Goal: Task Accomplishment & Management: Manage account settings

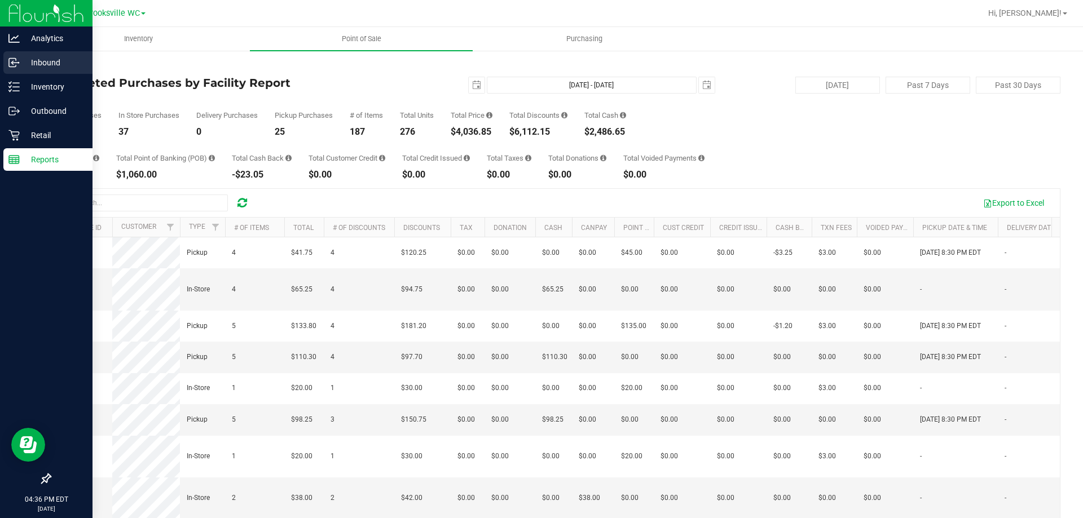
click at [54, 58] on p "Inbound" at bounding box center [54, 63] width 68 height 14
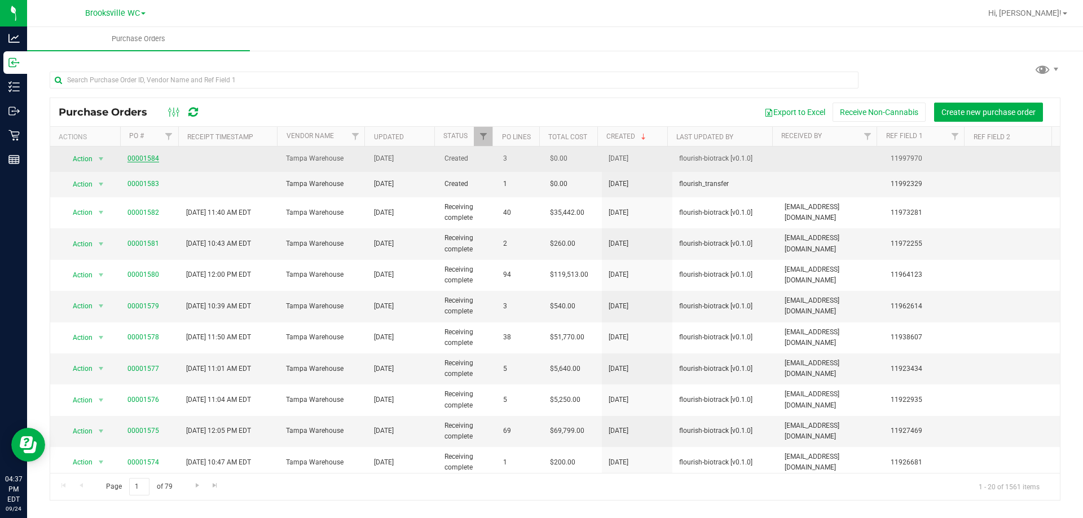
click at [137, 159] on link "00001584" at bounding box center [143, 159] width 32 height 8
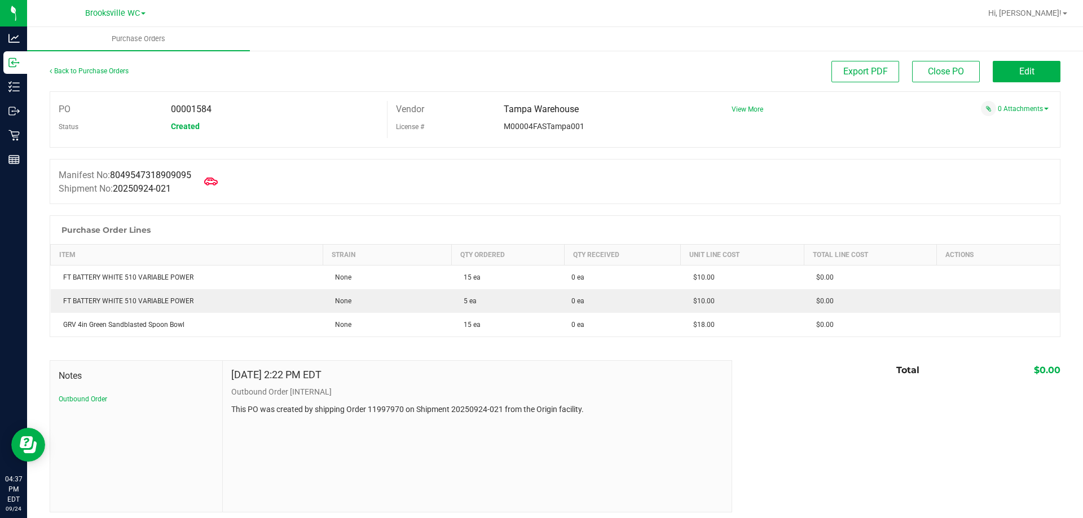
click at [272, 227] on div "Purchase Order Lines" at bounding box center [555, 230] width 1010 height 28
click at [297, 77] on div "Back to Purchase Orders" at bounding box center [176, 71] width 253 height 20
click at [293, 85] on div "Back to Purchase Orders Export PDF Close PO Edit" at bounding box center [555, 76] width 1011 height 30
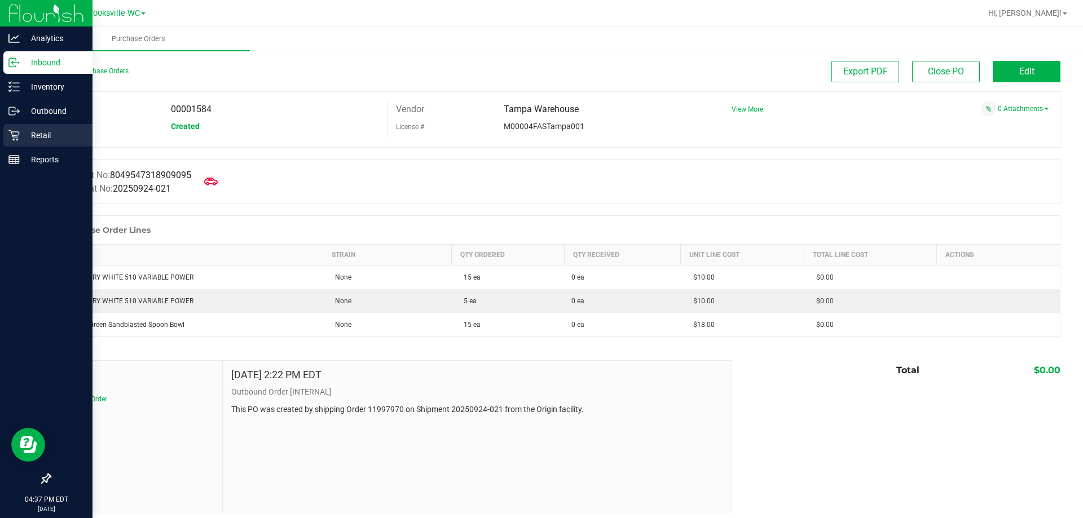
click at [21, 135] on p "Retail" at bounding box center [54, 136] width 68 height 14
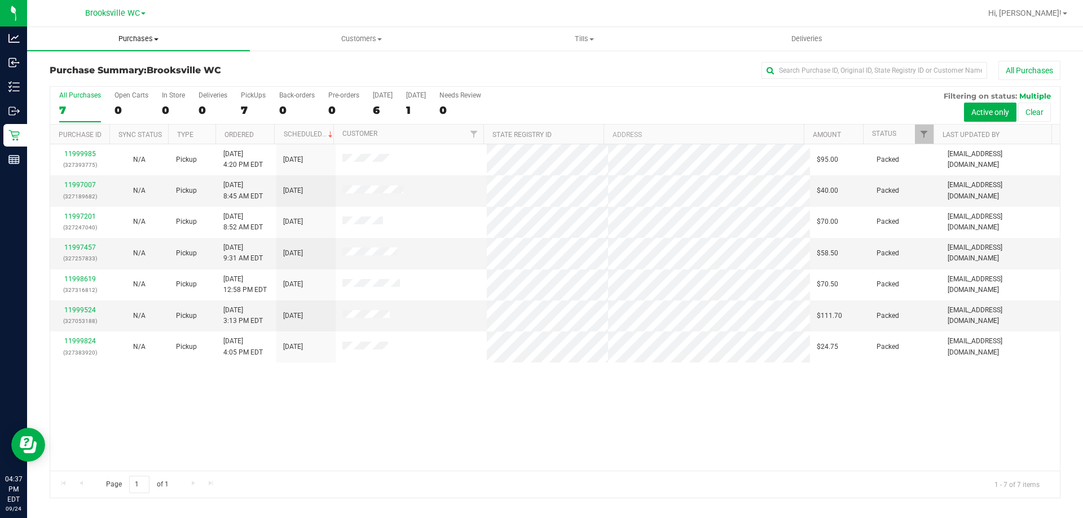
click at [129, 47] on uib-tab-heading "Purchases Summary of purchases Fulfillment All purchases" at bounding box center [138, 39] width 223 height 24
click at [121, 77] on li "Fulfillment" at bounding box center [138, 82] width 223 height 14
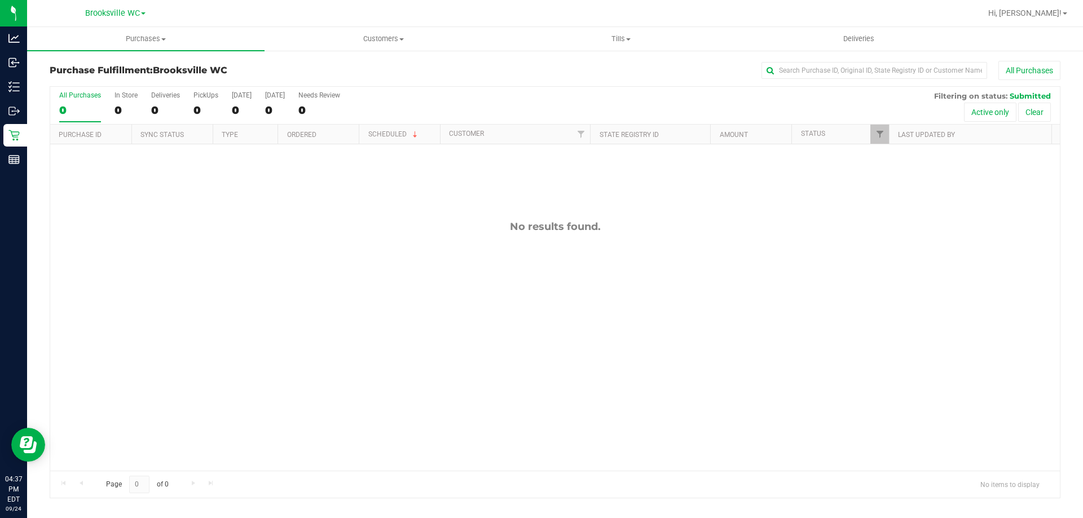
click at [305, 73] on h3 "Purchase Fulfillment: [GEOGRAPHIC_DATA] WC" at bounding box center [218, 70] width 337 height 10
click at [141, 43] on span "Purchases" at bounding box center [146, 39] width 238 height 10
click at [133, 85] on li "Fulfillment" at bounding box center [146, 82] width 238 height 14
click at [488, 116] on div "All Purchases 0 In Store 0 Deliveries 0 PickUps 0 [DATE] 0 [DATE] 0 Needs Revie…" at bounding box center [555, 106] width 1010 height 38
click at [512, 69] on div "All Purchases" at bounding box center [723, 70] width 674 height 19
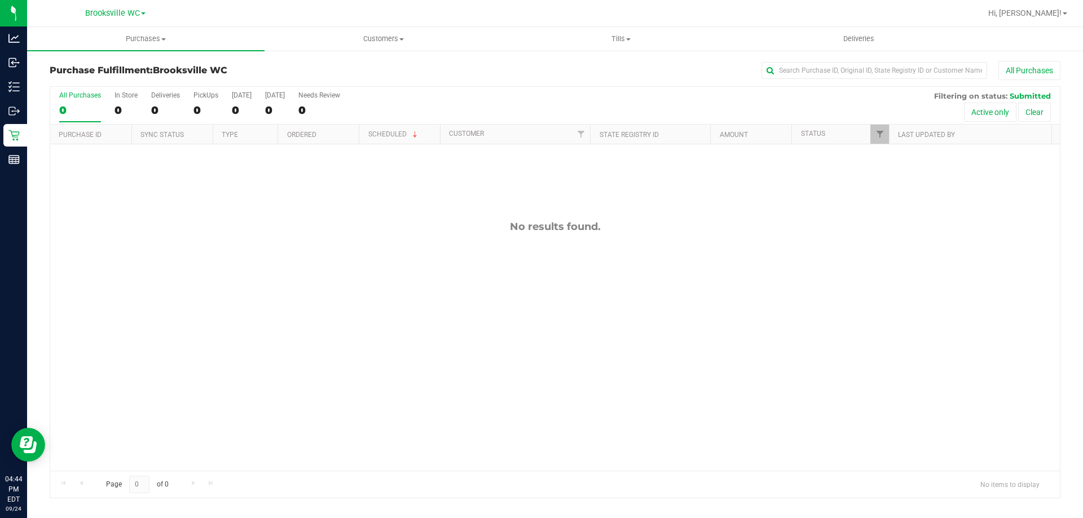
click at [517, 109] on div "All Purchases 0 In Store 0 Deliveries 0 PickUps 0 [DATE] 0 [DATE] 0 Needs Revie…" at bounding box center [555, 106] width 1010 height 38
click at [520, 75] on div "All Purchases" at bounding box center [723, 70] width 674 height 19
click at [441, 389] on div "No results found." at bounding box center [555, 345] width 1010 height 403
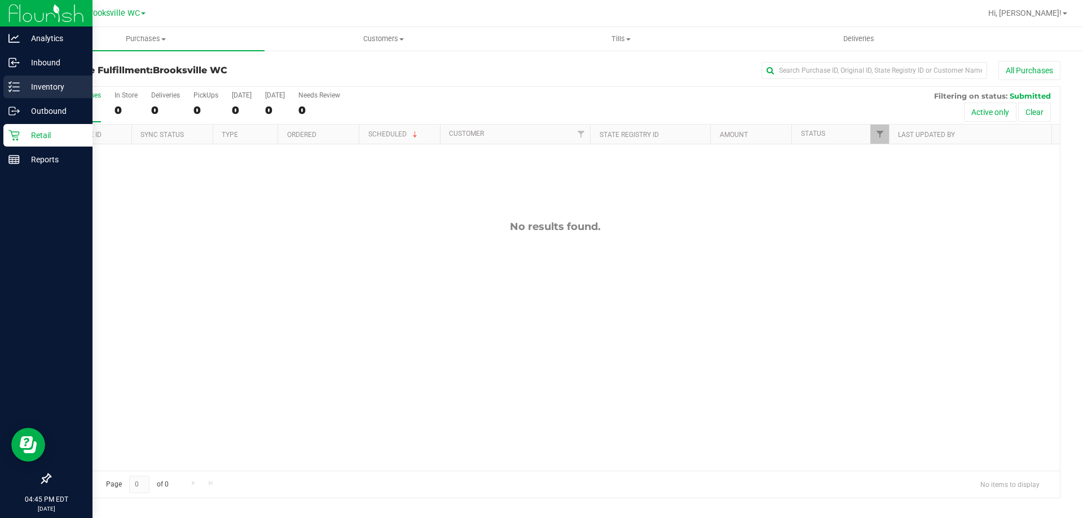
click at [38, 93] on p "Inventory" at bounding box center [54, 87] width 68 height 14
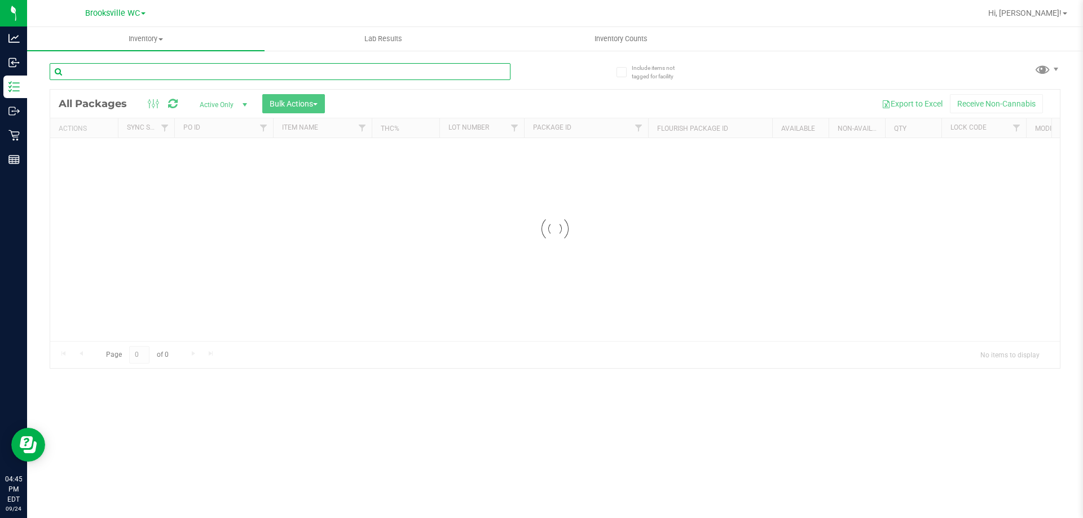
click at [218, 71] on input "text" at bounding box center [280, 71] width 461 height 17
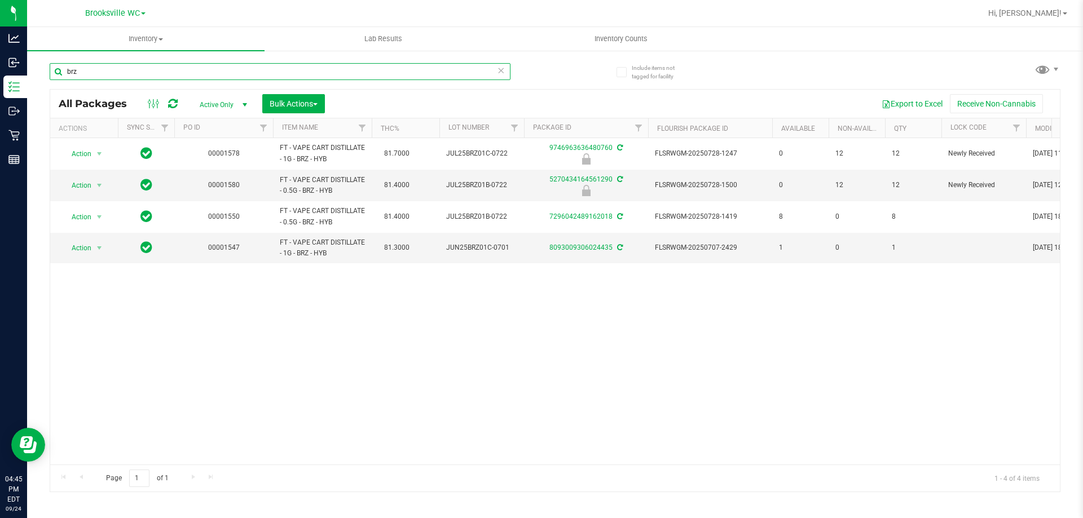
type input "brz"
click at [481, 396] on div "Action Action Edit attributes Global inventory Locate package Package audit log…" at bounding box center [555, 301] width 1010 height 327
click at [416, 342] on div "Action Action Edit attributes Global inventory Locate package Package audit log…" at bounding box center [555, 301] width 1010 height 327
click at [475, 11] on div at bounding box center [591, 13] width 779 height 22
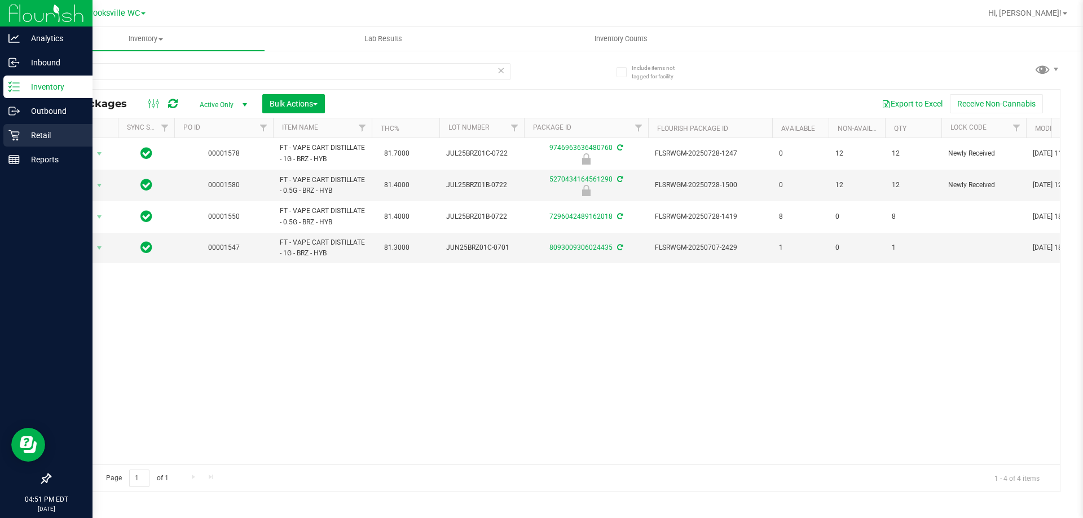
click at [37, 135] on p "Retail" at bounding box center [54, 136] width 68 height 14
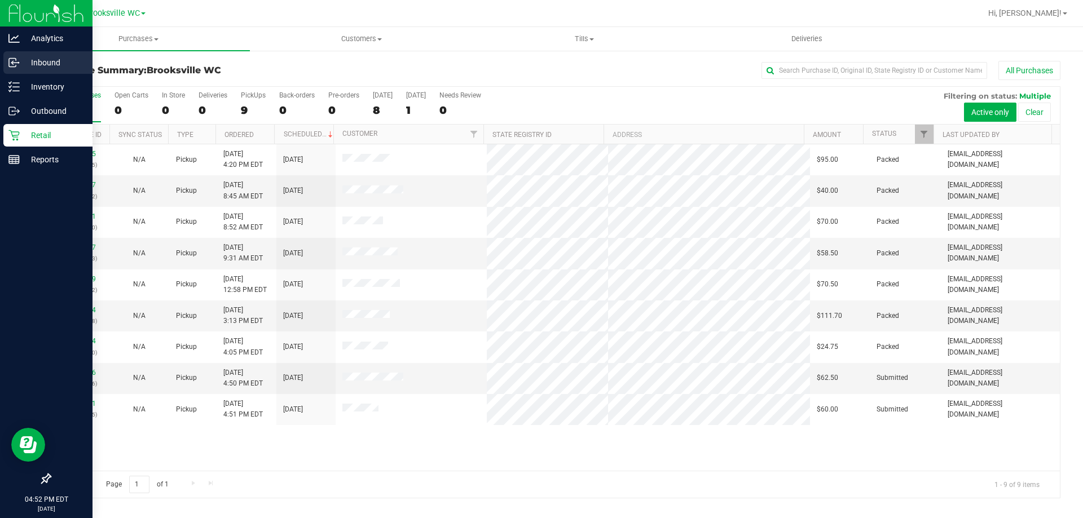
click at [37, 65] on p "Inbound" at bounding box center [54, 63] width 68 height 14
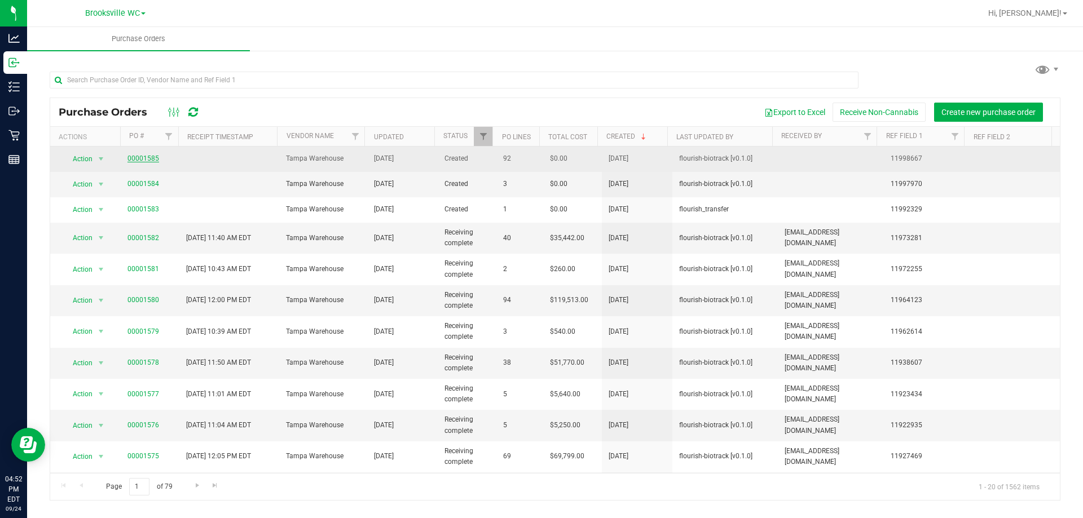
click at [137, 161] on link "00001585" at bounding box center [143, 159] width 32 height 8
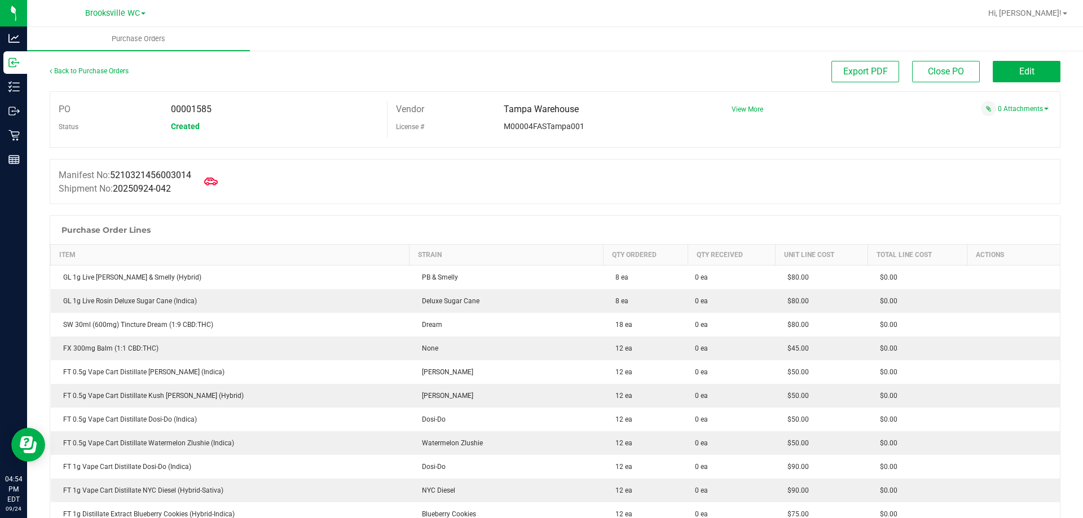
click at [324, 227] on div "Purchase Order Lines" at bounding box center [555, 230] width 1010 height 28
click at [149, 37] on span "Purchase Orders" at bounding box center [138, 39] width 84 height 10
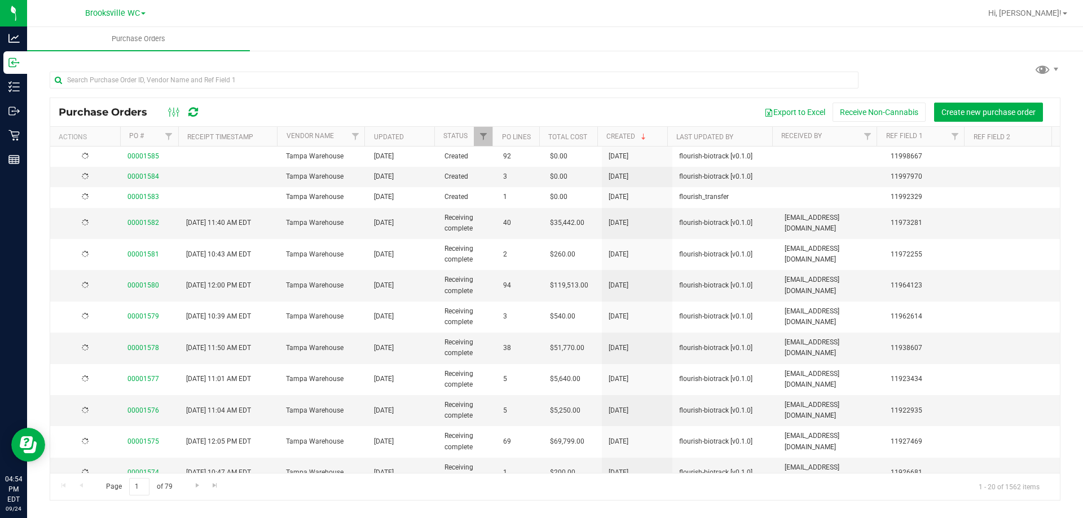
click at [389, 47] on ul "Purchase Orders" at bounding box center [568, 39] width 1083 height 24
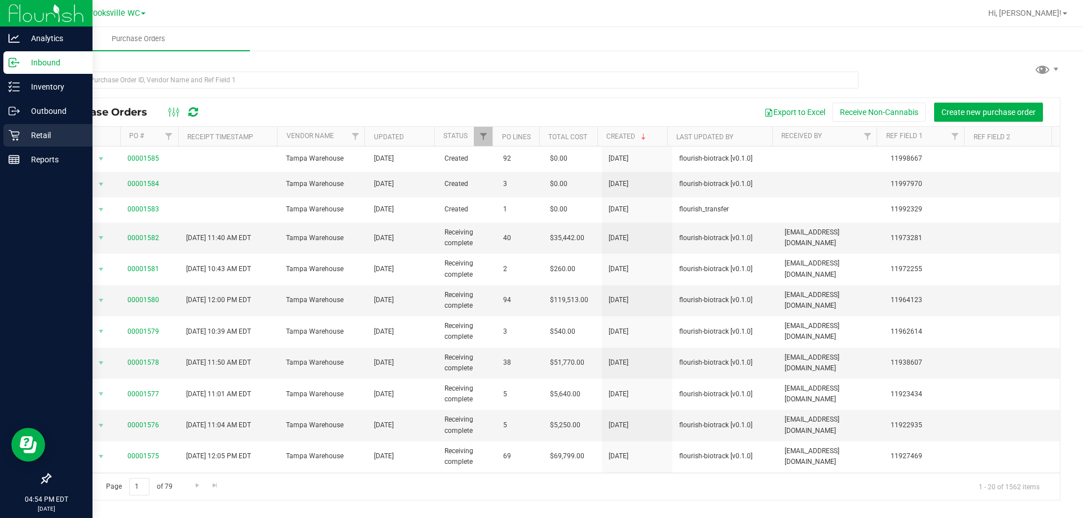
click at [20, 134] on p "Retail" at bounding box center [54, 136] width 68 height 14
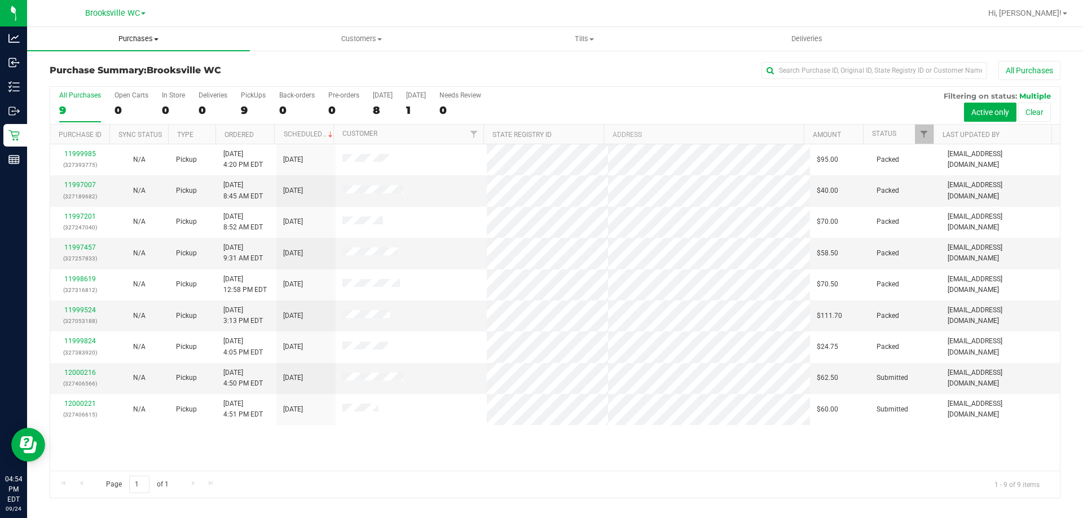
click at [144, 39] on span "Purchases" at bounding box center [138, 39] width 223 height 10
click at [145, 78] on li "Fulfillment" at bounding box center [138, 82] width 223 height 14
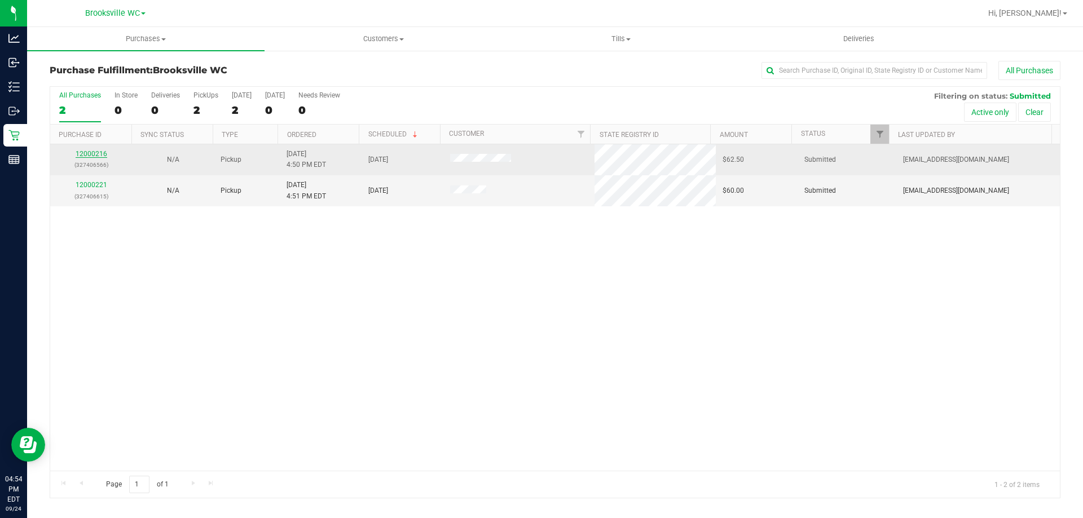
click at [96, 155] on link "12000216" at bounding box center [92, 154] width 32 height 8
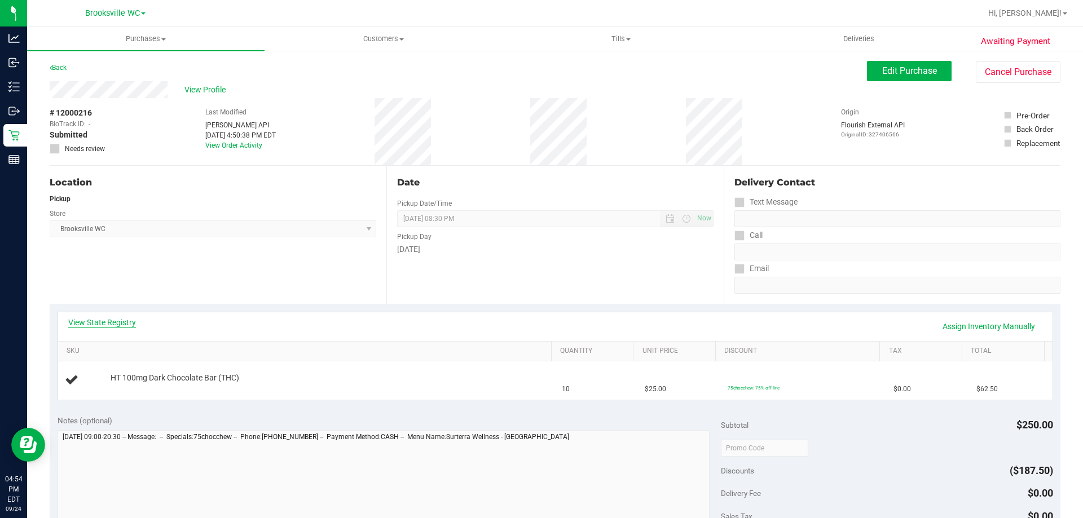
click at [126, 323] on link "View State Registry" at bounding box center [102, 322] width 68 height 11
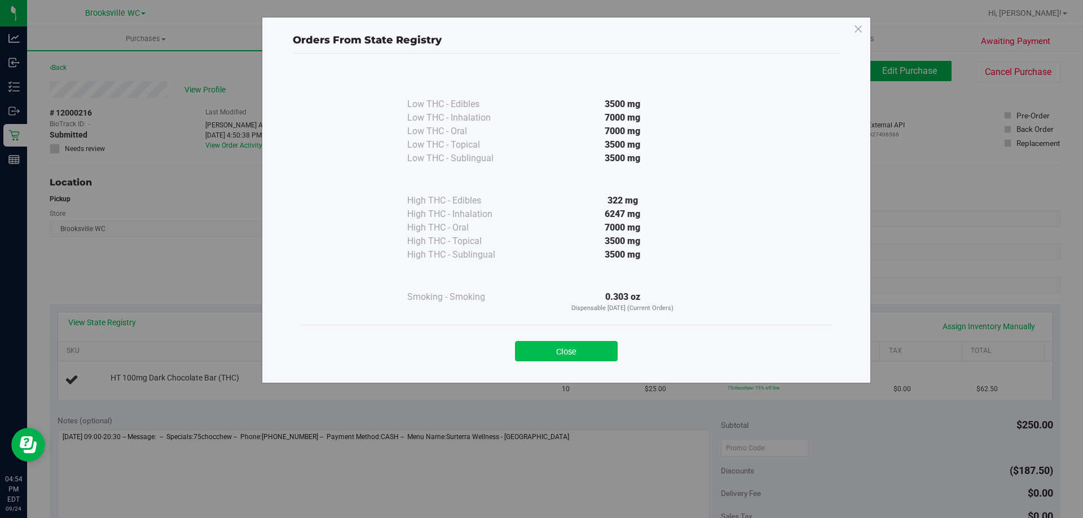
click at [587, 342] on button "Close" at bounding box center [566, 351] width 103 height 20
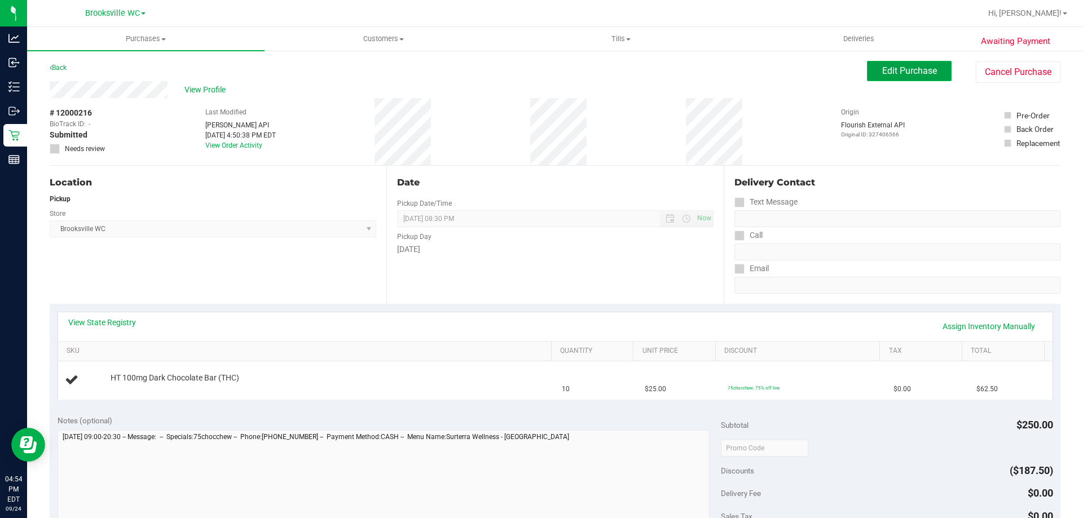
click at [878, 67] on button "Edit Purchase" at bounding box center [909, 71] width 85 height 20
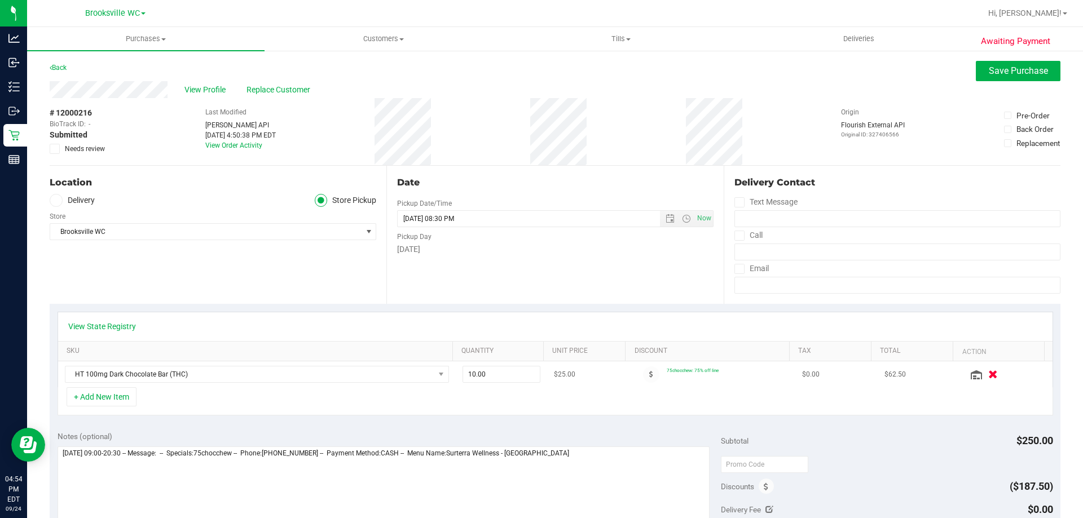
click at [988, 371] on icon "button" at bounding box center [993, 375] width 10 height 8
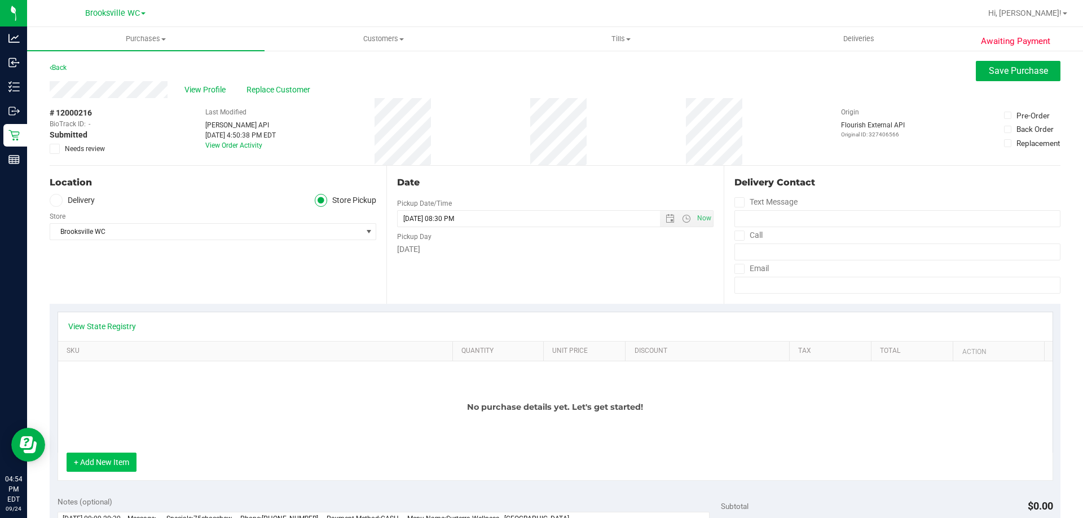
click at [108, 462] on button "+ Add New Item" at bounding box center [102, 462] width 70 height 19
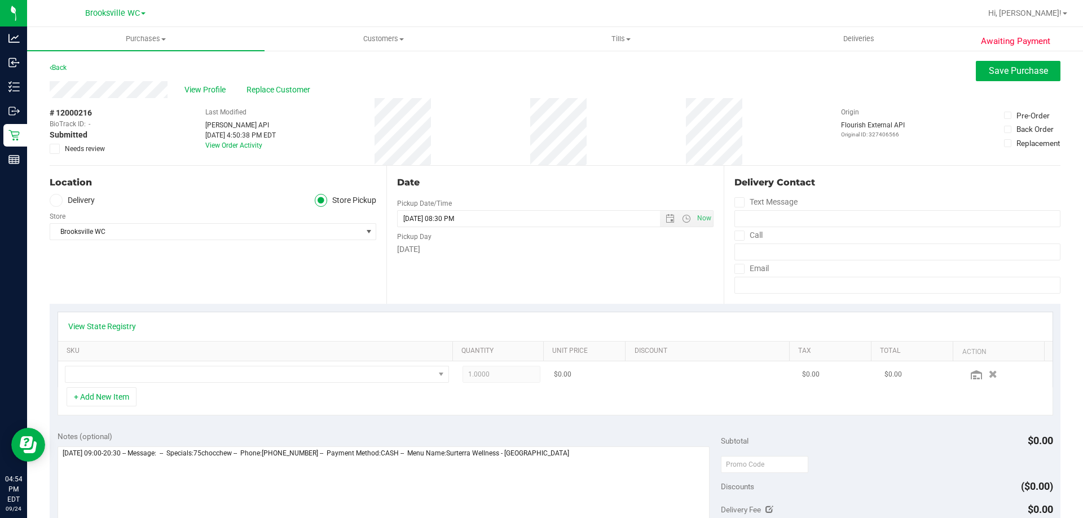
click at [134, 362] on td at bounding box center [257, 375] width 398 height 26
click at [138, 374] on span "NO DATA FOUND" at bounding box center [249, 375] width 369 height 16
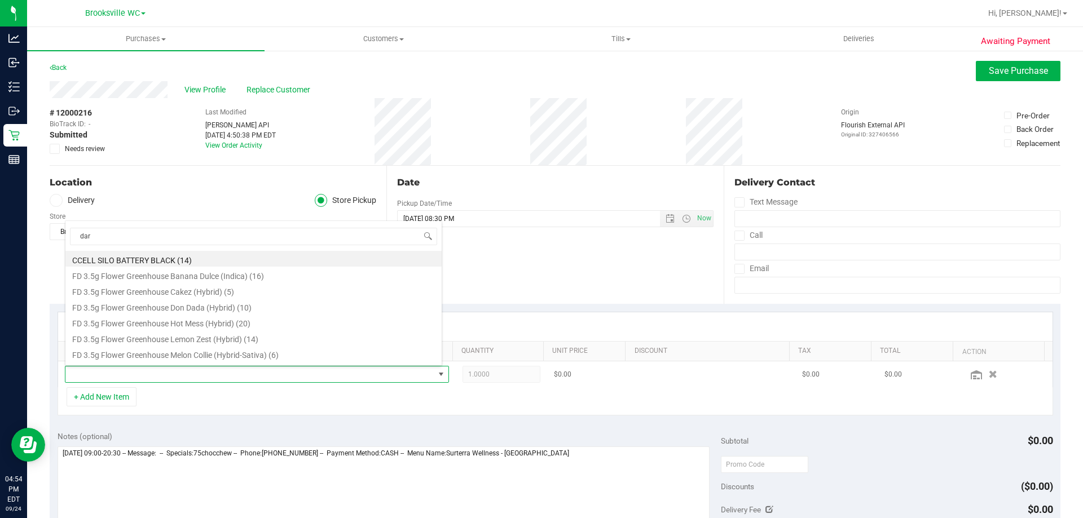
type input "dark"
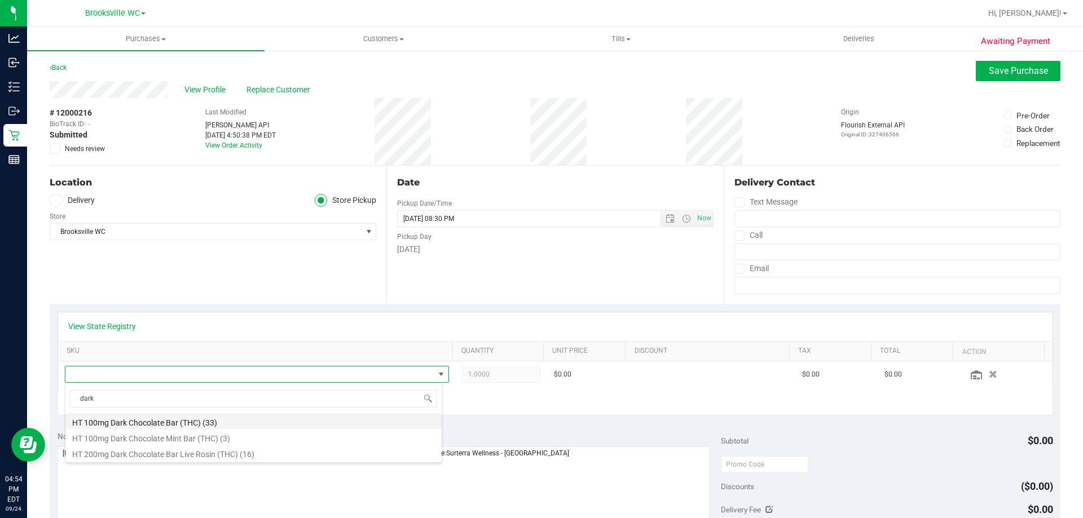
click at [170, 424] on li "HT 100mg Dark Chocolate Bar (THC) (33)" at bounding box center [253, 422] width 376 height 16
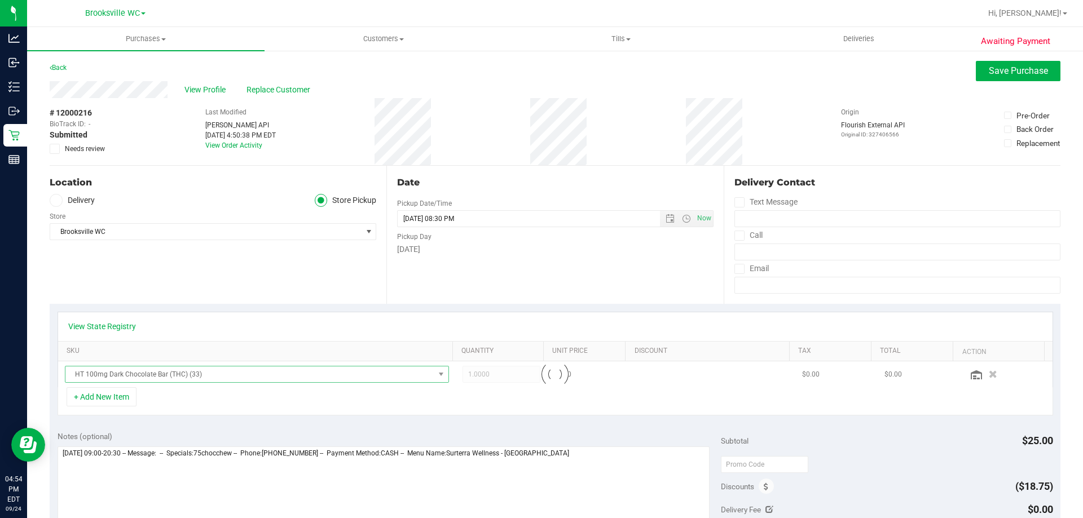
click at [505, 402] on div "+ Add New Item" at bounding box center [556, 402] width 996 height 28
click at [483, 372] on span "1.00 1" at bounding box center [502, 374] width 78 height 17
type input "3"
type input "3.00"
click at [474, 392] on div "+ Add New Item" at bounding box center [556, 402] width 996 height 28
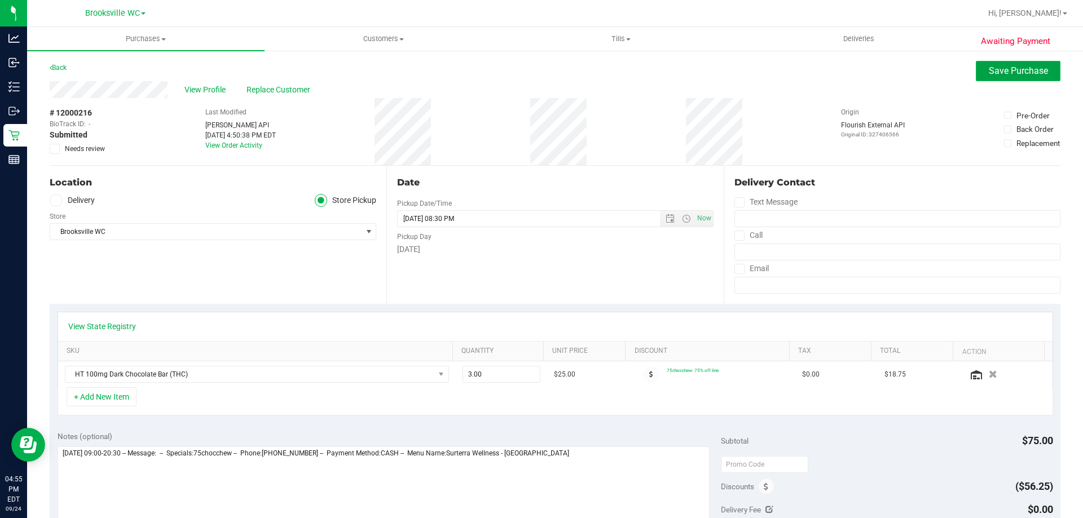
click at [993, 76] on span "Save Purchase" at bounding box center [1018, 70] width 59 height 11
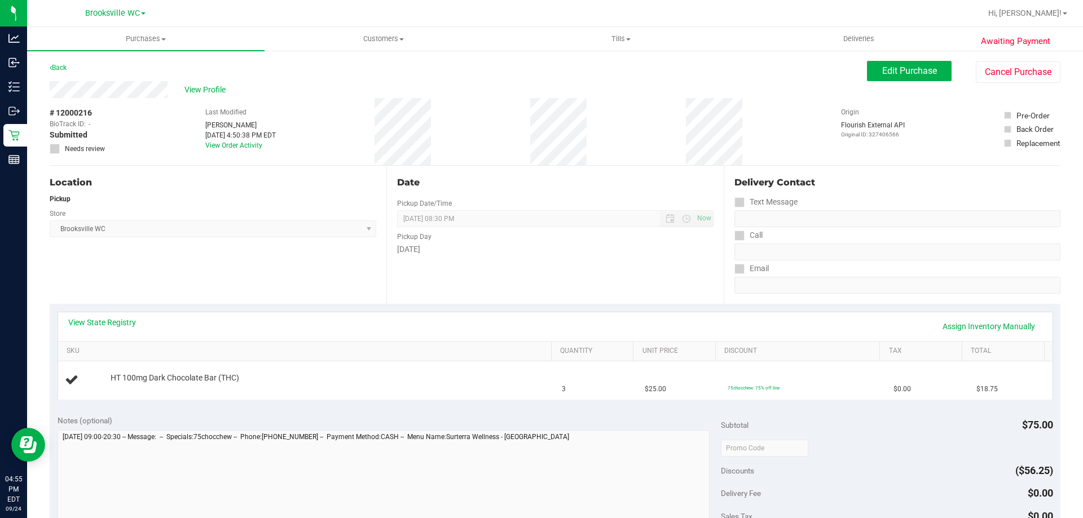
click at [490, 278] on div "Date Pickup Date/Time [DATE] Now [DATE] 08:30 PM Now Pickup Day [DATE]" at bounding box center [554, 235] width 337 height 138
click at [887, 72] on span "Edit Purchase" at bounding box center [909, 70] width 55 height 11
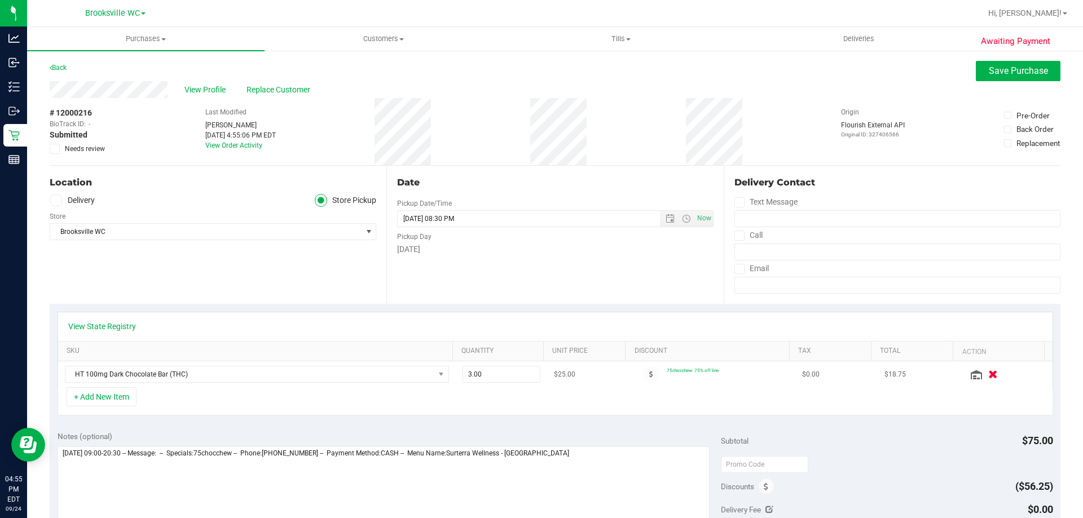
click at [988, 375] on icon "button" at bounding box center [993, 375] width 10 height 8
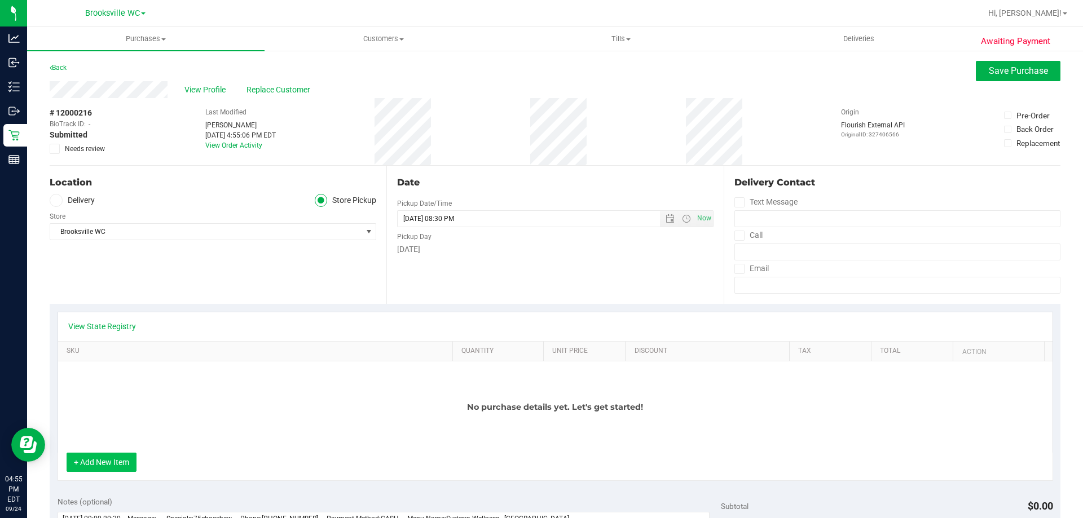
click at [122, 459] on button "+ Add New Item" at bounding box center [102, 462] width 70 height 19
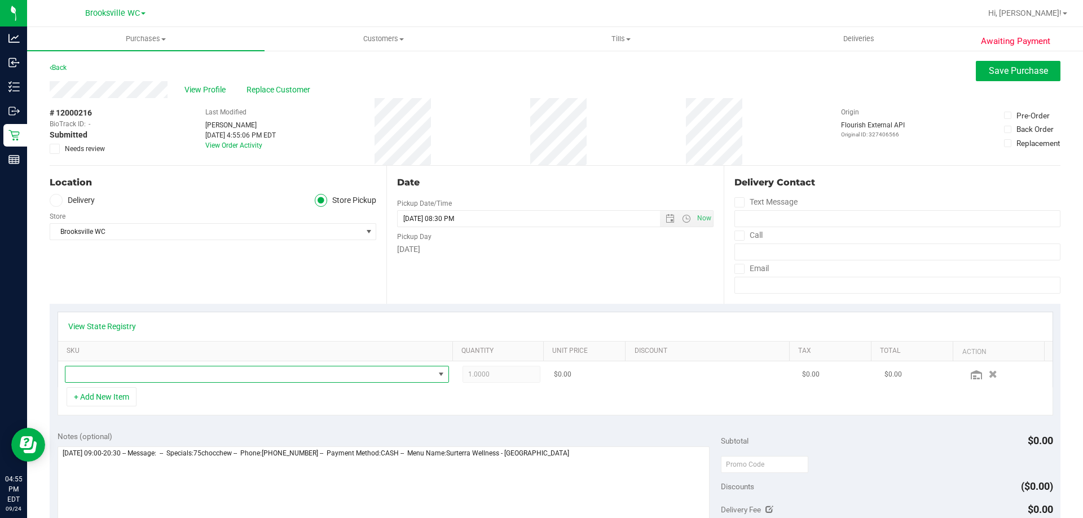
click at [155, 379] on span "NO DATA FOUND" at bounding box center [249, 375] width 369 height 16
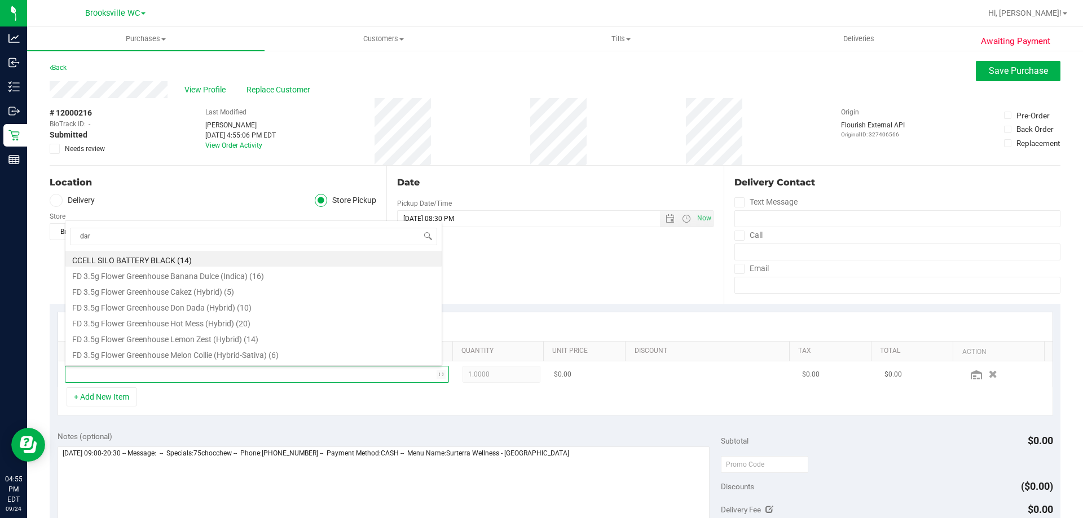
type input "dark"
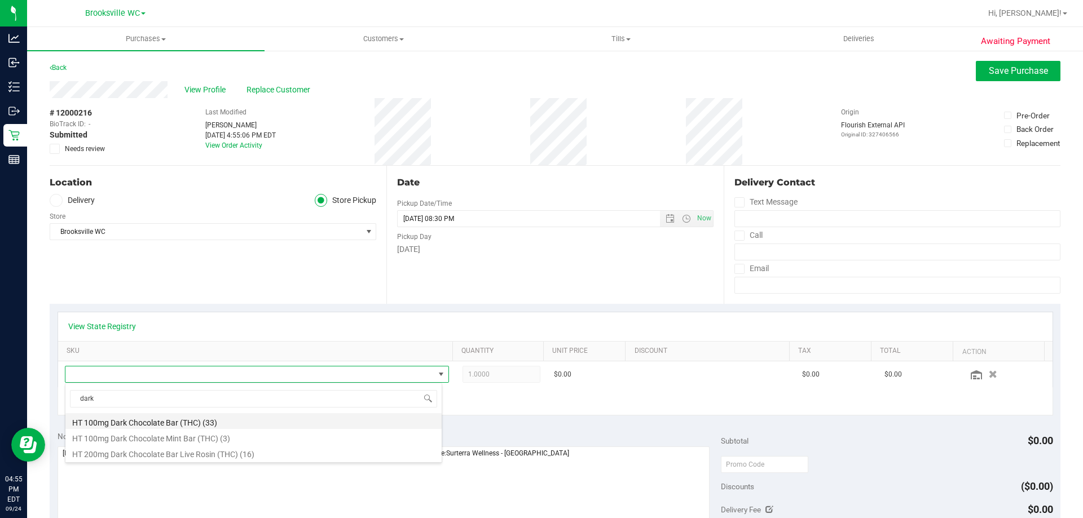
click at [248, 427] on li "HT 100mg Dark Chocolate Bar (THC) (33)" at bounding box center [253, 422] width 376 height 16
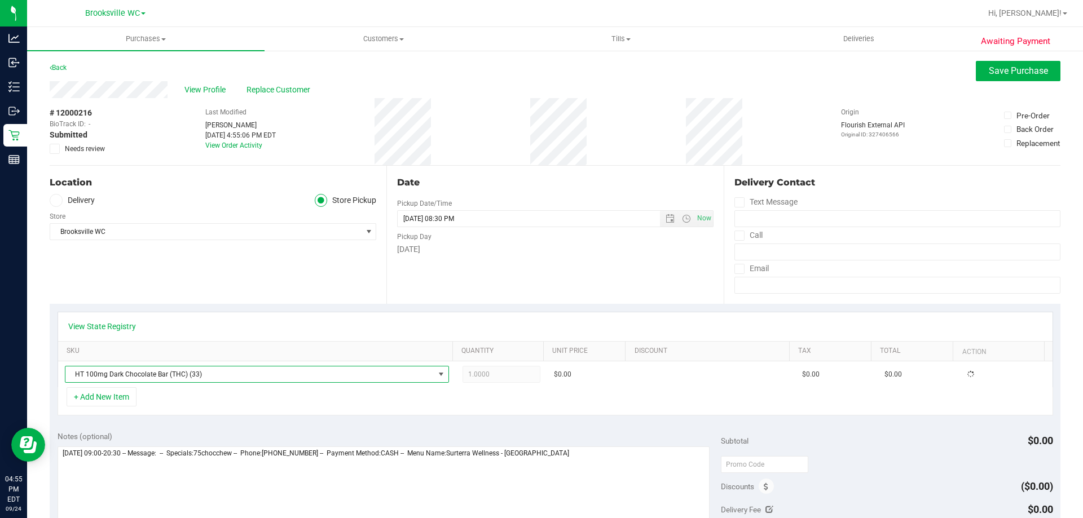
click at [468, 410] on div "+ Add New Item" at bounding box center [556, 402] width 996 height 28
click at [480, 377] on span "1.00 1" at bounding box center [502, 374] width 78 height 17
type input "10"
type input "10.00"
drag, startPoint x: 1002, startPoint y: 85, endPoint x: 1013, endPoint y: 67, distance: 20.5
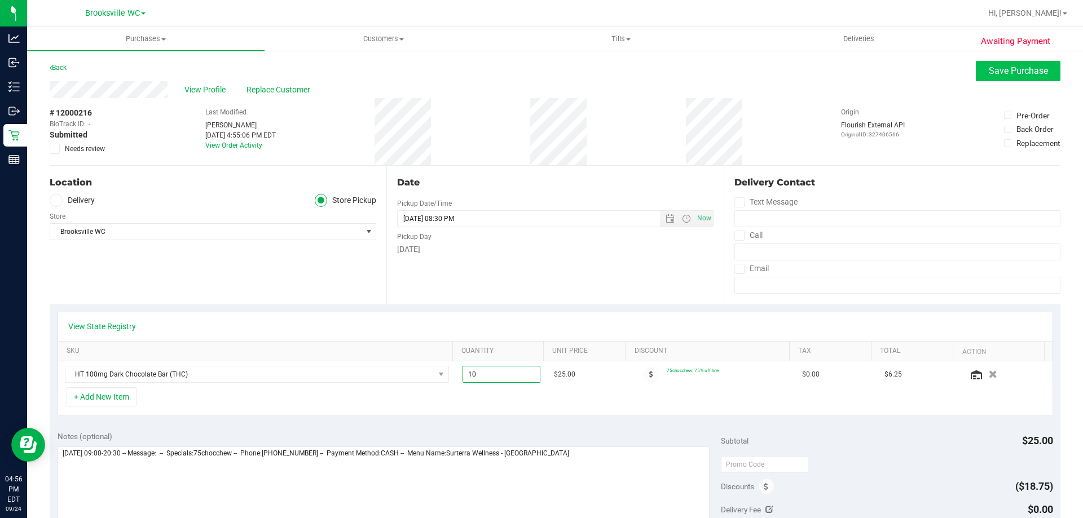
click at [1003, 84] on div "View Profile Replace Customer" at bounding box center [555, 89] width 1011 height 17
click at [1014, 65] on span "Save Purchase" at bounding box center [1018, 70] width 59 height 11
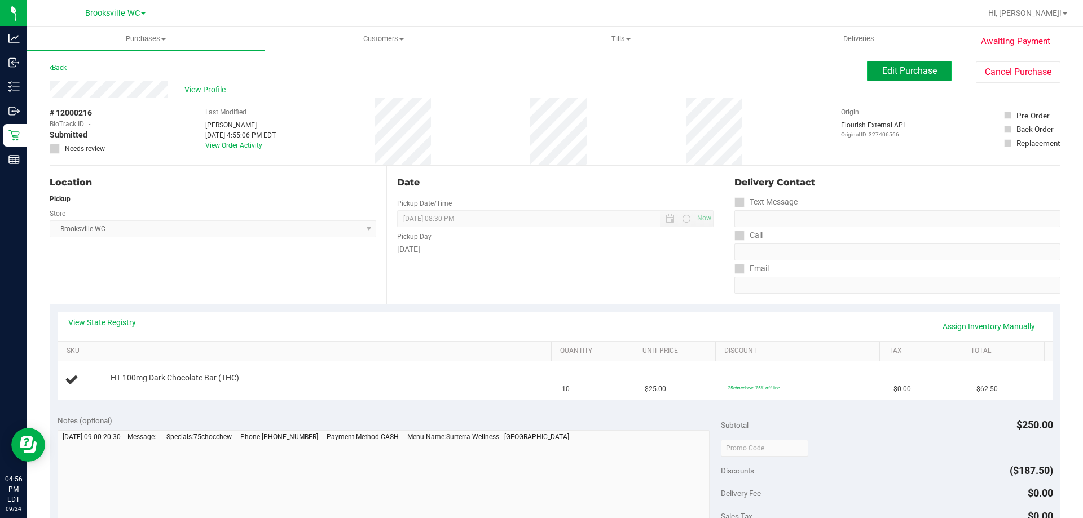
click at [886, 72] on span "Edit Purchase" at bounding box center [909, 70] width 55 height 11
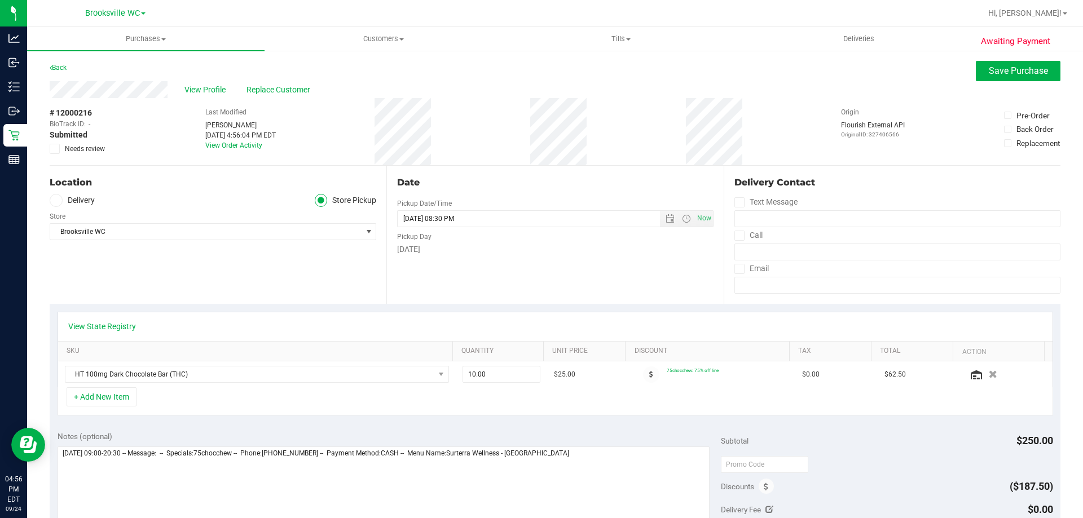
click at [56, 149] on icon at bounding box center [54, 149] width 7 height 0
click at [0, 0] on input "Needs review" at bounding box center [0, 0] width 0 height 0
click at [1012, 73] on span "Save Purchase" at bounding box center [1018, 70] width 59 height 11
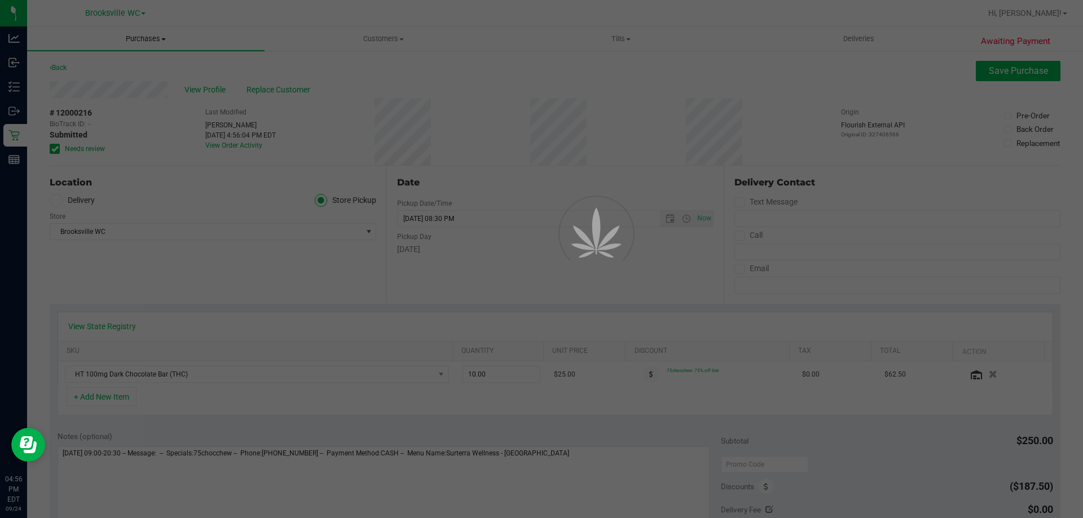
click at [144, 38] on div at bounding box center [541, 259] width 1083 height 518
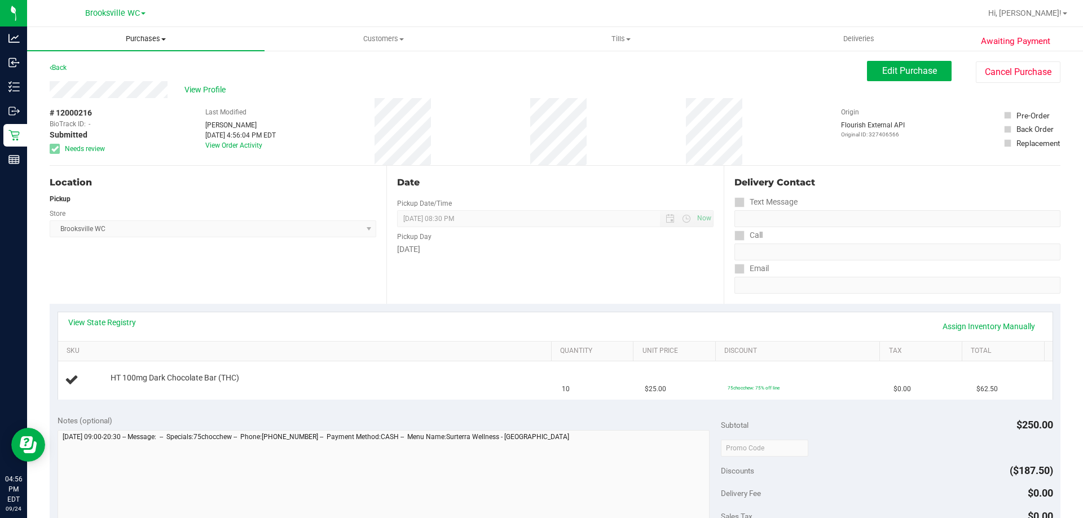
click at [144, 38] on span "Purchases" at bounding box center [146, 39] width 238 height 10
click at [147, 39] on span "Purchases" at bounding box center [146, 39] width 238 height 10
click at [141, 79] on li "Fulfillment" at bounding box center [146, 82] width 238 height 14
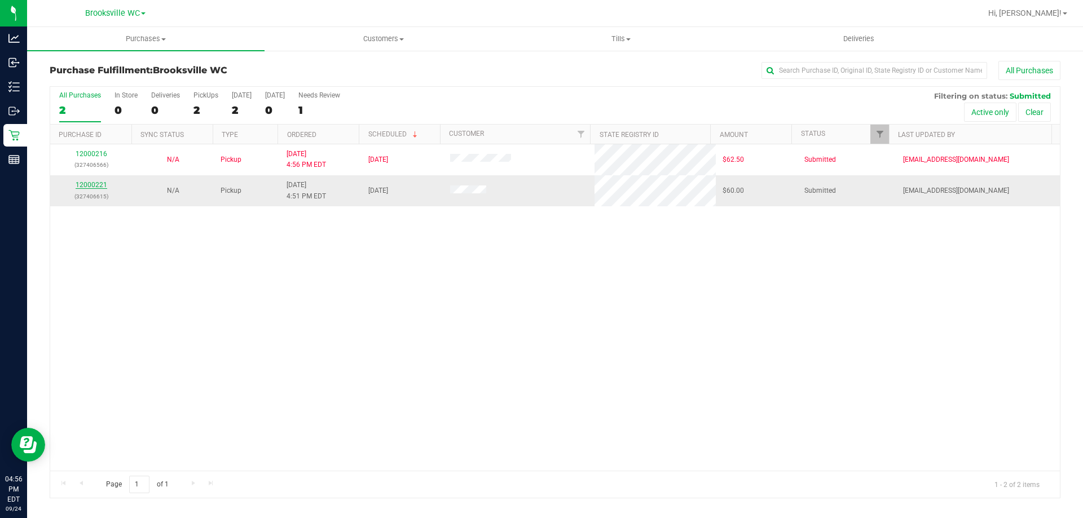
click at [96, 181] on link "12000221" at bounding box center [92, 185] width 32 height 8
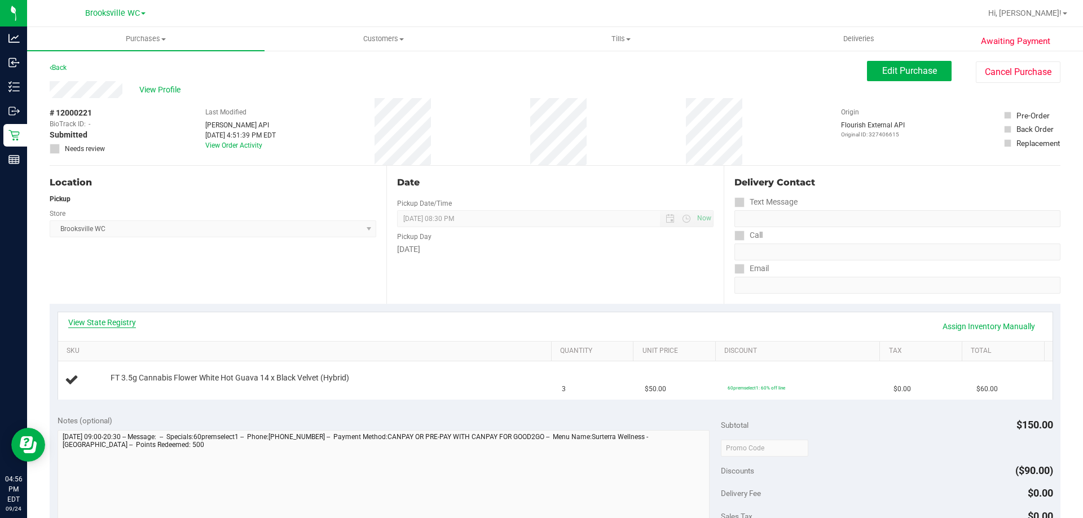
click at [108, 320] on link "View State Registry" at bounding box center [102, 322] width 68 height 11
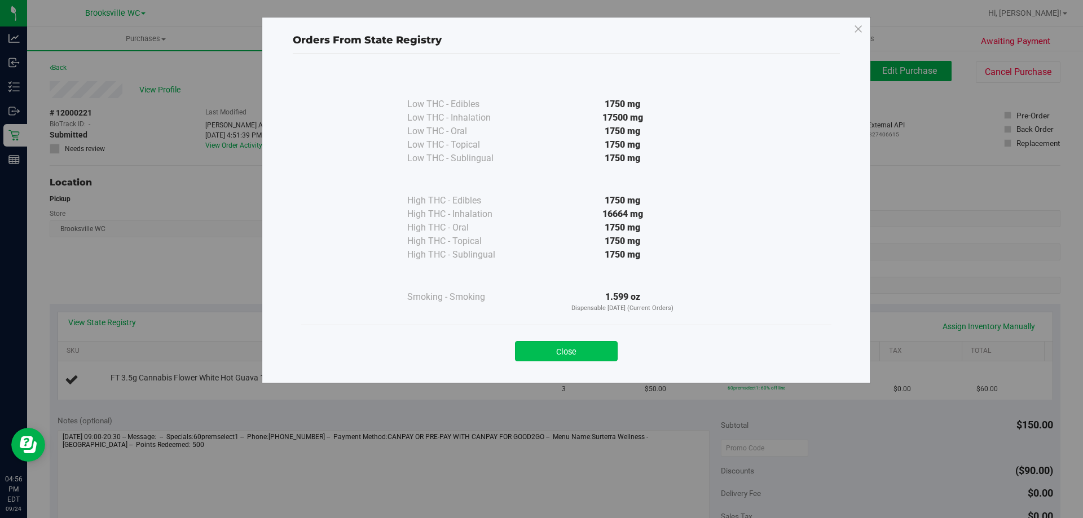
click at [598, 358] on button "Close" at bounding box center [566, 351] width 103 height 20
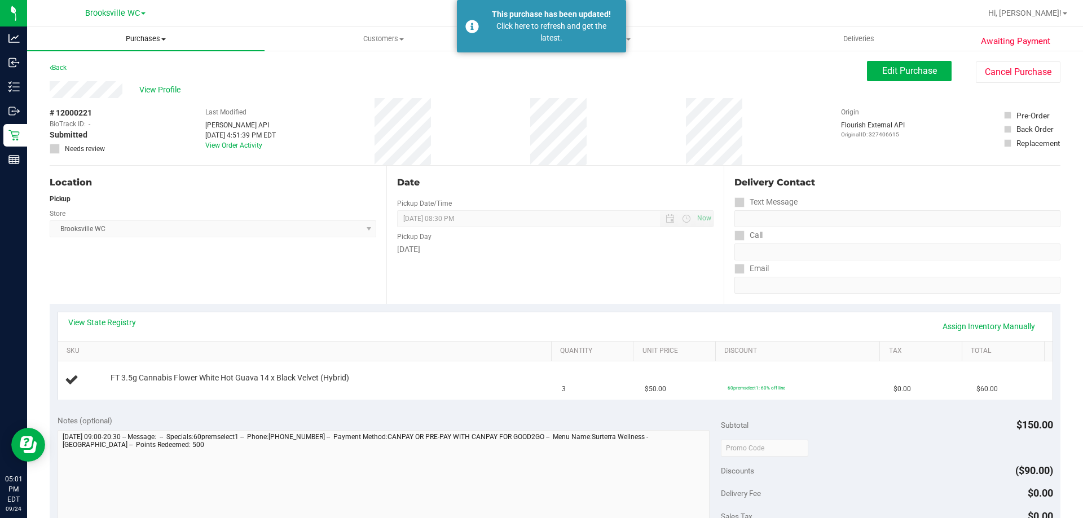
click at [133, 42] on span "Purchases" at bounding box center [146, 39] width 238 height 10
click at [108, 77] on li "Fulfillment" at bounding box center [146, 82] width 238 height 14
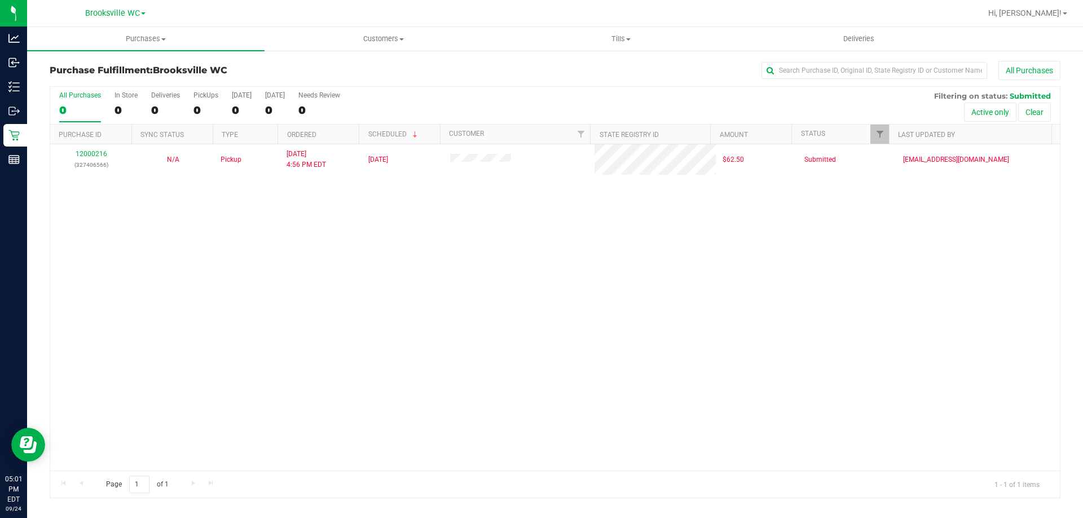
click at [429, 104] on div "All Purchases 0 In Store 0 Deliveries 0 PickUps 0 [DATE] 0 [DATE] 0 Needs Revie…" at bounding box center [555, 106] width 1010 height 38
